Goal: Browse casually

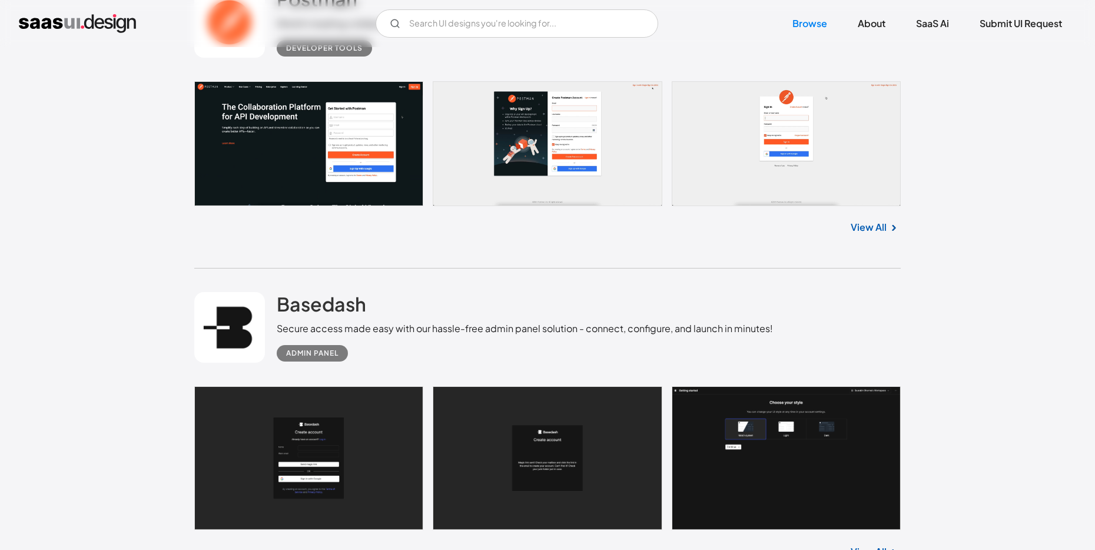
scroll to position [419, 0]
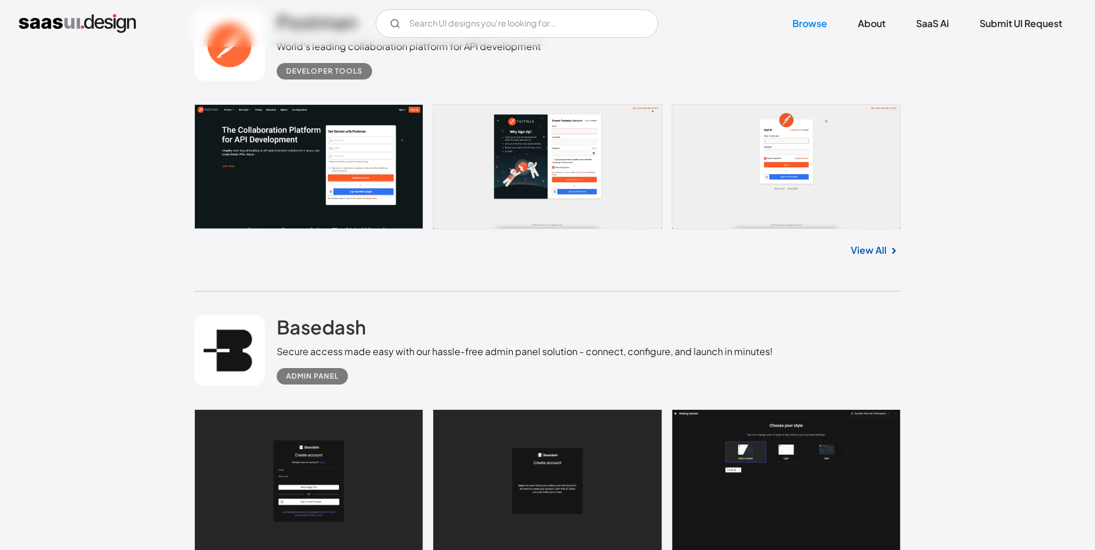
click at [269, 218] on link at bounding box center [547, 166] width 706 height 125
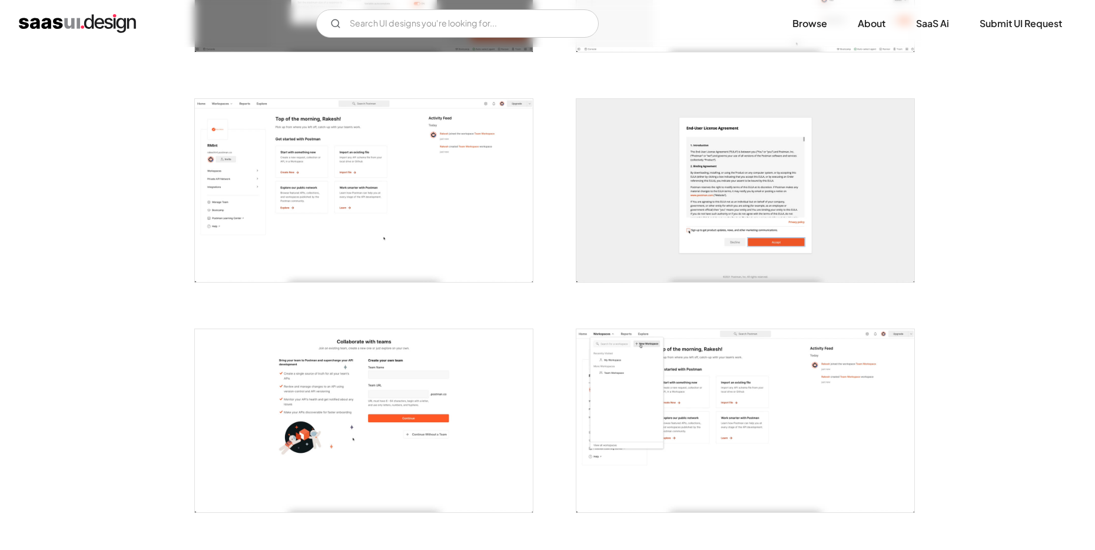
scroll to position [2169, 0]
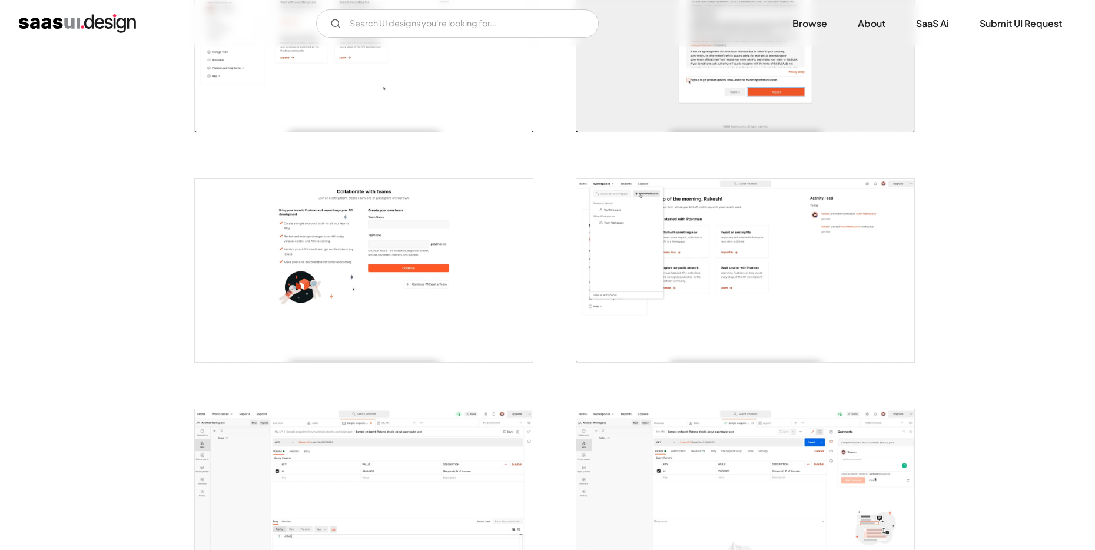
click at [123, 16] on img "home" at bounding box center [77, 23] width 117 height 19
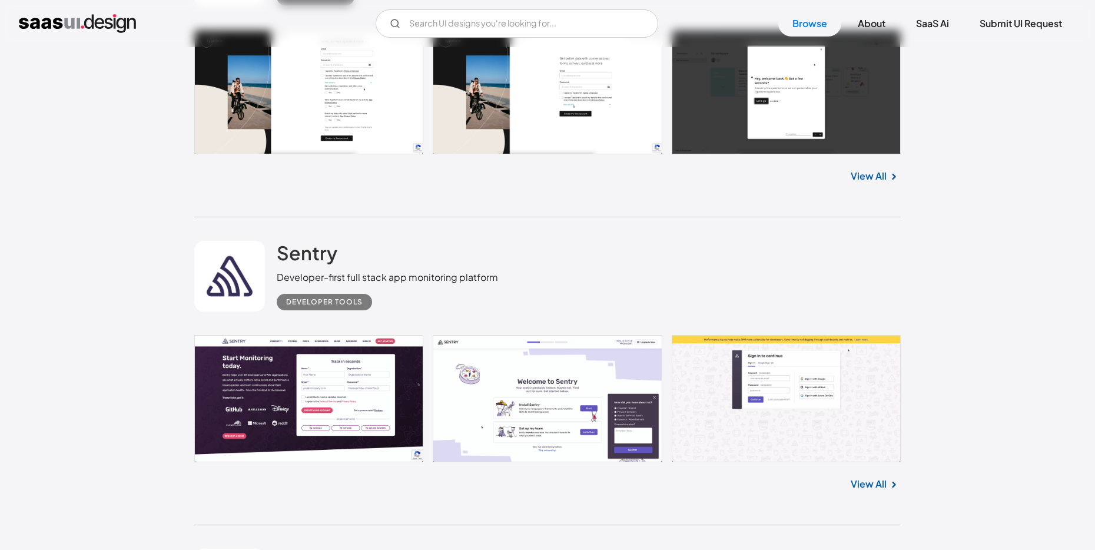
scroll to position [1606, 0]
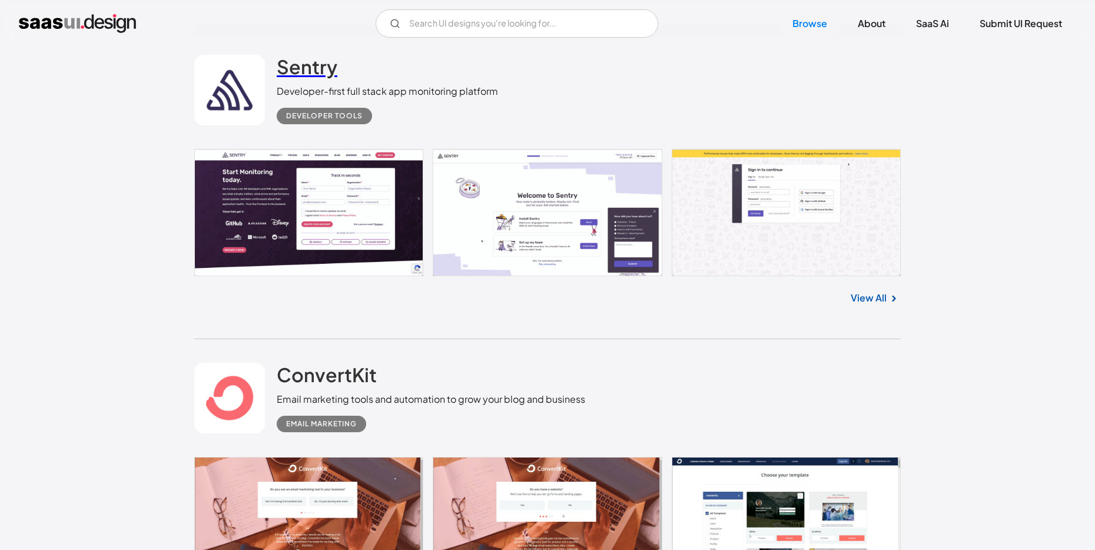
click at [307, 74] on h2 "Sentry" at bounding box center [307, 67] width 61 height 24
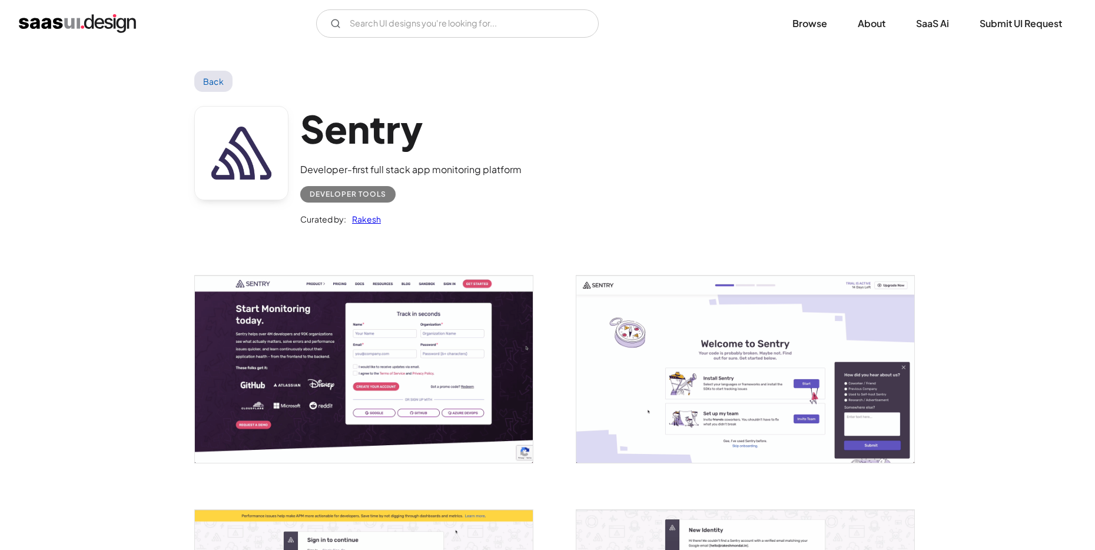
click at [75, 21] on img "home" at bounding box center [77, 23] width 117 height 19
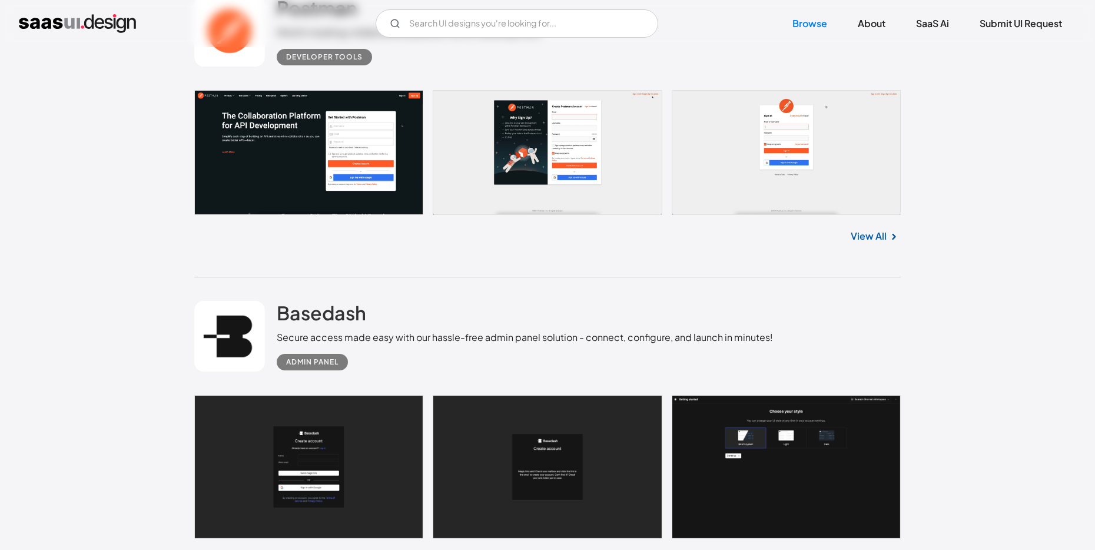
scroll to position [436, 0]
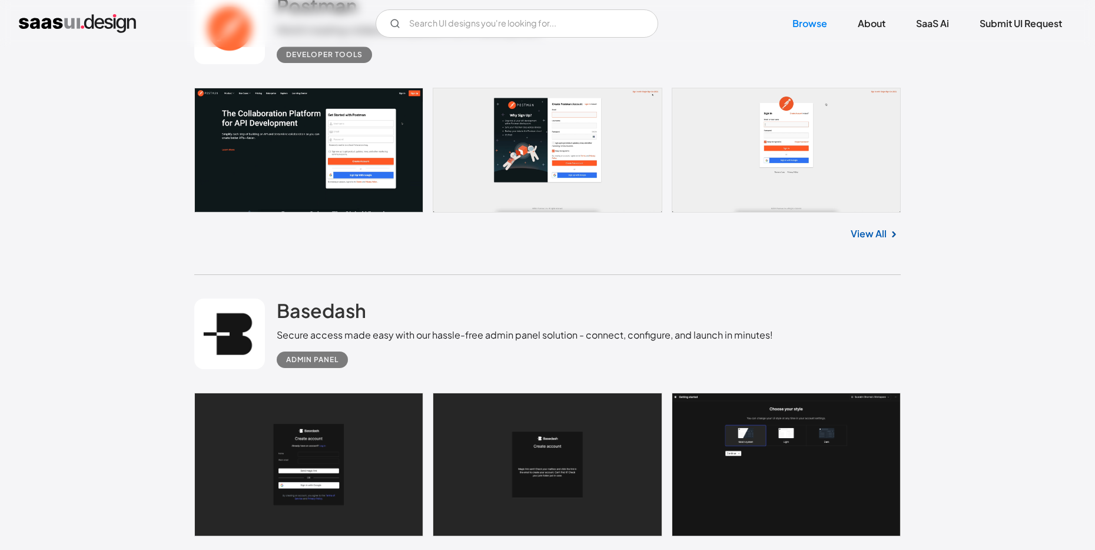
click at [242, 332] on link at bounding box center [229, 333] width 71 height 71
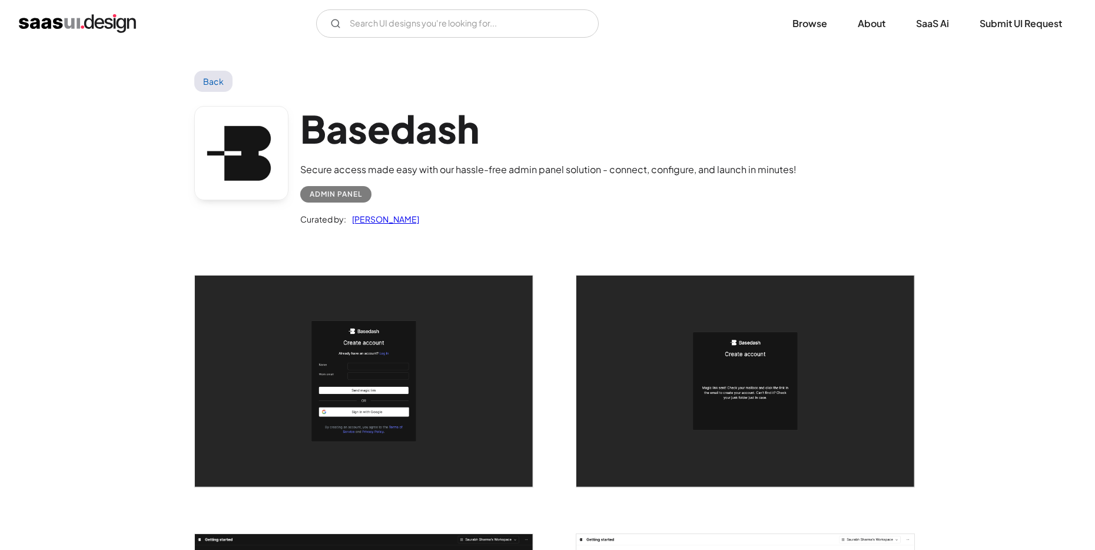
click at [66, 18] on img "home" at bounding box center [77, 23] width 117 height 19
